Goal: Communication & Community: Ask a question

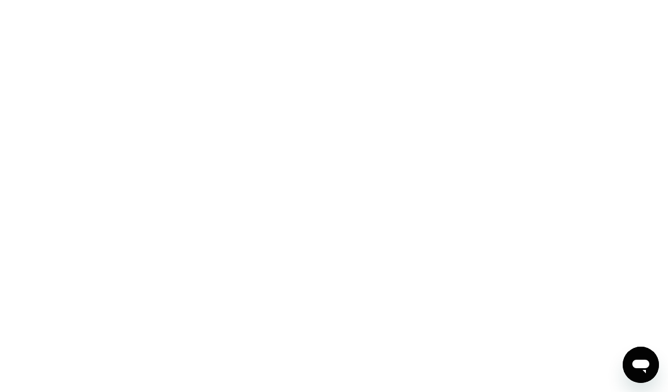
click at [641, 359] on icon "Open messaging window" at bounding box center [641, 365] width 20 height 20
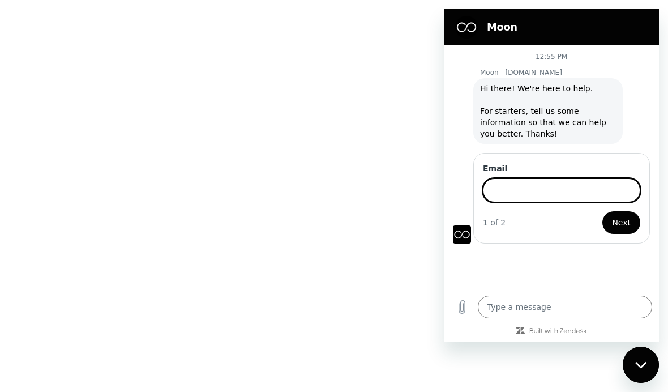
click at [643, 366] on icon "Close messaging window" at bounding box center [642, 364] width 12 height 7
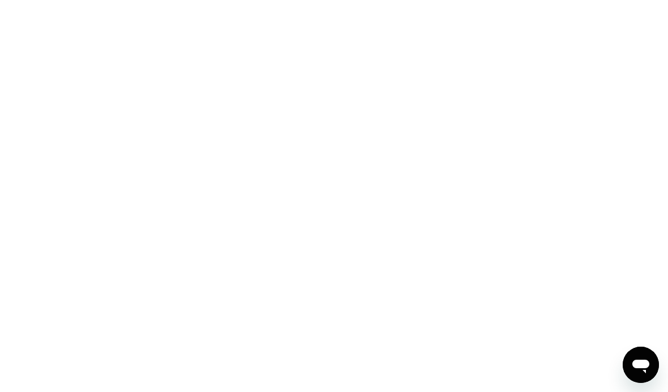
click at [643, 363] on icon "Open messaging window" at bounding box center [641, 367] width 17 height 14
type textarea "x"
